Goal: Use online tool/utility: Utilize a website feature to perform a specific function

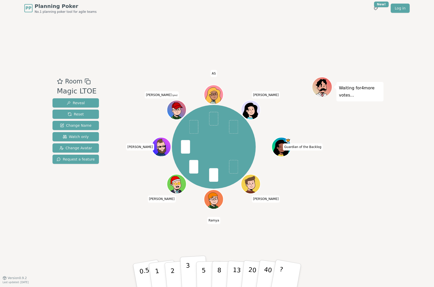
click at [190, 273] on button "3" at bounding box center [194, 275] width 28 height 40
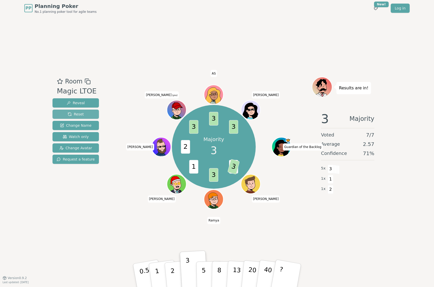
click at [68, 113] on span "Reset" at bounding box center [76, 114] width 16 height 5
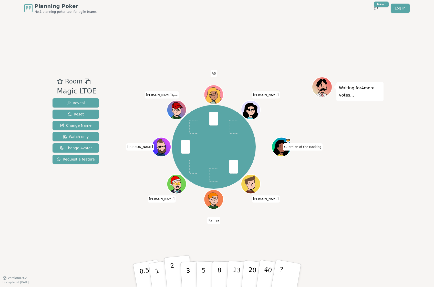
click at [173, 266] on button "2" at bounding box center [178, 275] width 29 height 41
click at [159, 275] on button "1" at bounding box center [163, 275] width 30 height 41
click at [173, 272] on p "2" at bounding box center [173, 276] width 7 height 28
click at [175, 277] on button "2" at bounding box center [178, 275] width 29 height 41
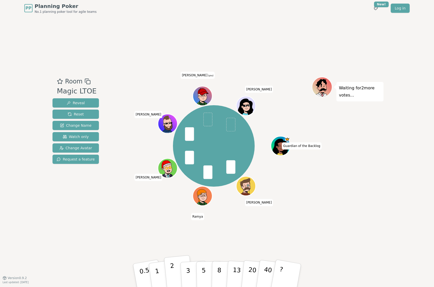
click at [175, 272] on button "2" at bounding box center [178, 275] width 29 height 41
click at [160, 271] on button "1" at bounding box center [163, 275] width 30 height 41
click at [158, 273] on p "1" at bounding box center [158, 276] width 8 height 28
click at [184, 268] on button "3" at bounding box center [194, 275] width 28 height 40
click at [187, 271] on p "3" at bounding box center [189, 276] width 6 height 28
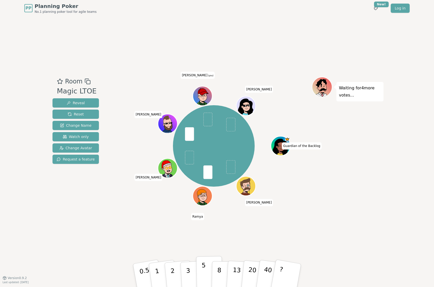
click at [202, 267] on p "5" at bounding box center [203, 276] width 4 height 28
drag, startPoint x: 204, startPoint y: 271, endPoint x: 199, endPoint y: 259, distance: 13.0
click at [204, 271] on p "5" at bounding box center [203, 276] width 4 height 28
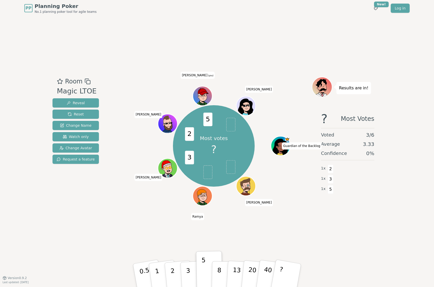
click at [185, 275] on button "3" at bounding box center [194, 281] width 28 height 40
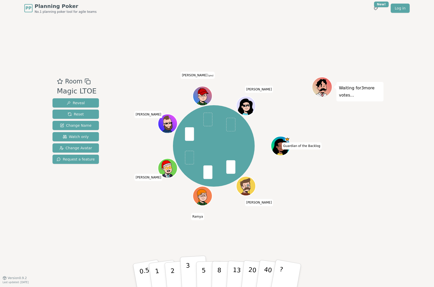
click at [188, 271] on p "3" at bounding box center [189, 276] width 6 height 28
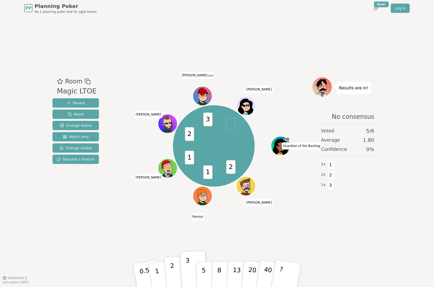
click at [173, 270] on p "2" at bounding box center [173, 276] width 7 height 28
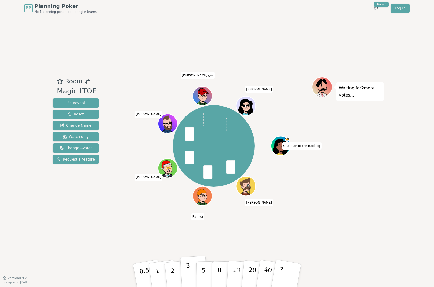
click at [184, 269] on button "3" at bounding box center [194, 275] width 28 height 40
click at [172, 271] on p "2" at bounding box center [173, 276] width 7 height 28
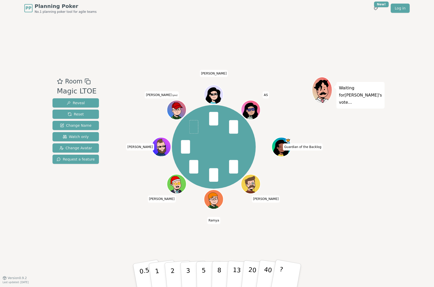
drag, startPoint x: 112, startPoint y: 202, endPoint x: 142, endPoint y: 251, distance: 57.6
click at [112, 202] on div "Room Magic LTOE Reveal Reset Change Name Watch only Change Avatar Request a fea…" at bounding box center [216, 147] width 333 height 141
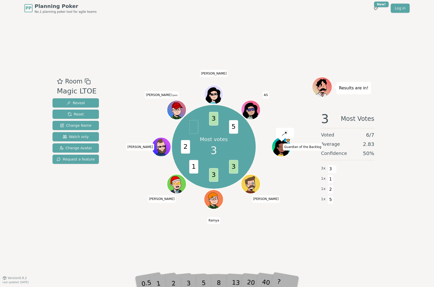
click at [188, 284] on div "3" at bounding box center [194, 275] width 16 height 19
click at [188, 281] on div "3" at bounding box center [194, 275] width 16 height 19
click at [255, 243] on div "Room Magic LTOE Reveal Reset Change Name Watch only Change Avatar Request a fea…" at bounding box center [216, 146] width 333 height 261
click at [292, 235] on div "Room Magic LTOE Reveal Reset Change Name Watch only Change Avatar Request a fea…" at bounding box center [216, 146] width 333 height 261
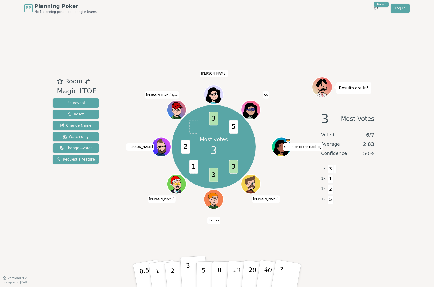
click at [190, 270] on button "3" at bounding box center [194, 275] width 28 height 40
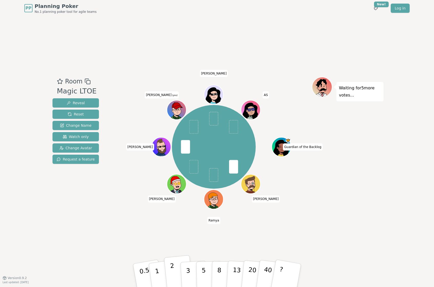
click at [174, 271] on button "2" at bounding box center [178, 275] width 29 height 41
click at [189, 271] on p "3" at bounding box center [189, 276] width 6 height 28
click at [79, 111] on button "Reset" at bounding box center [75, 114] width 46 height 9
click at [177, 270] on button "2" at bounding box center [178, 275] width 29 height 41
click at [174, 274] on button "2" at bounding box center [178, 275] width 29 height 41
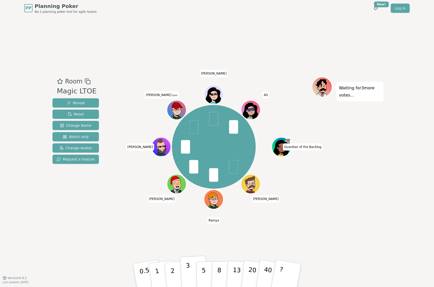
click at [187, 275] on p "3" at bounding box center [189, 276] width 6 height 28
click at [190, 277] on button "3" at bounding box center [194, 275] width 28 height 40
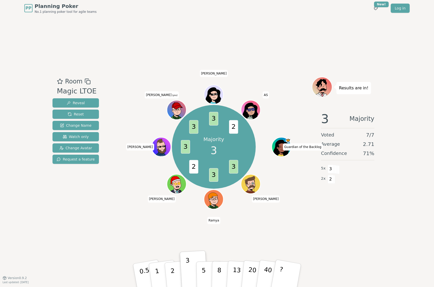
click at [381, 252] on div "Room Magic LTOE Reveal Reset Change Name Watch only Change Avatar Request a fea…" at bounding box center [216, 146] width 333 height 261
